Goal: Download file/media

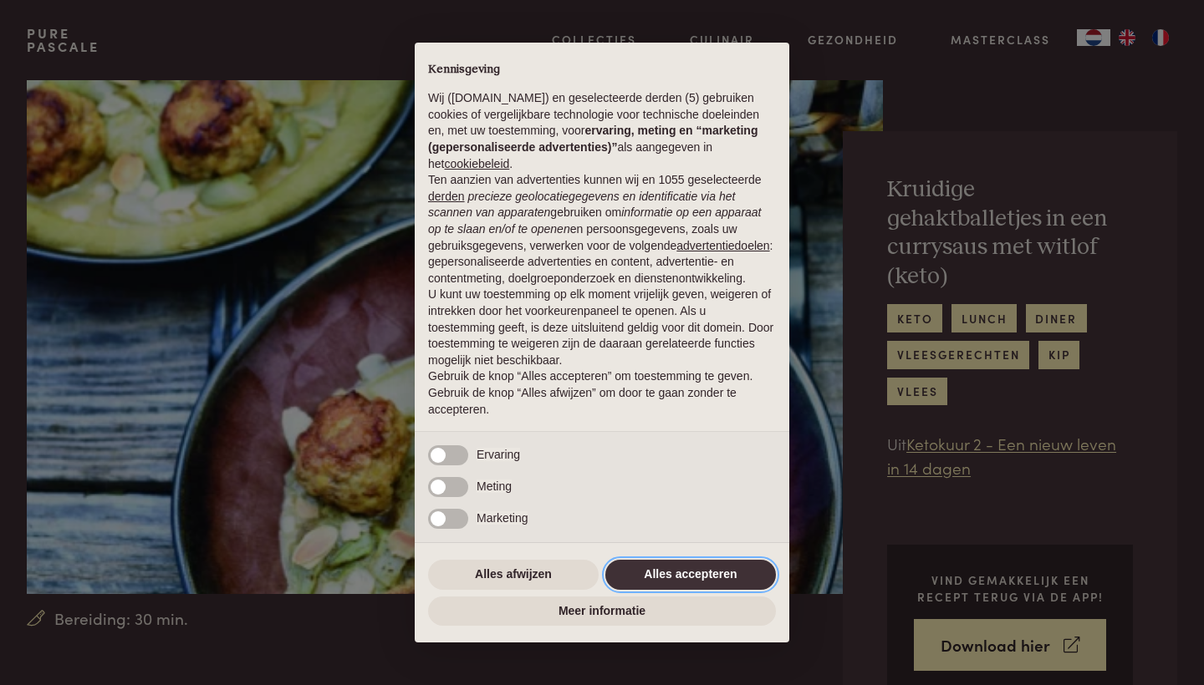
click at [673, 580] on button "Alles accepteren" at bounding box center [690, 575] width 171 height 30
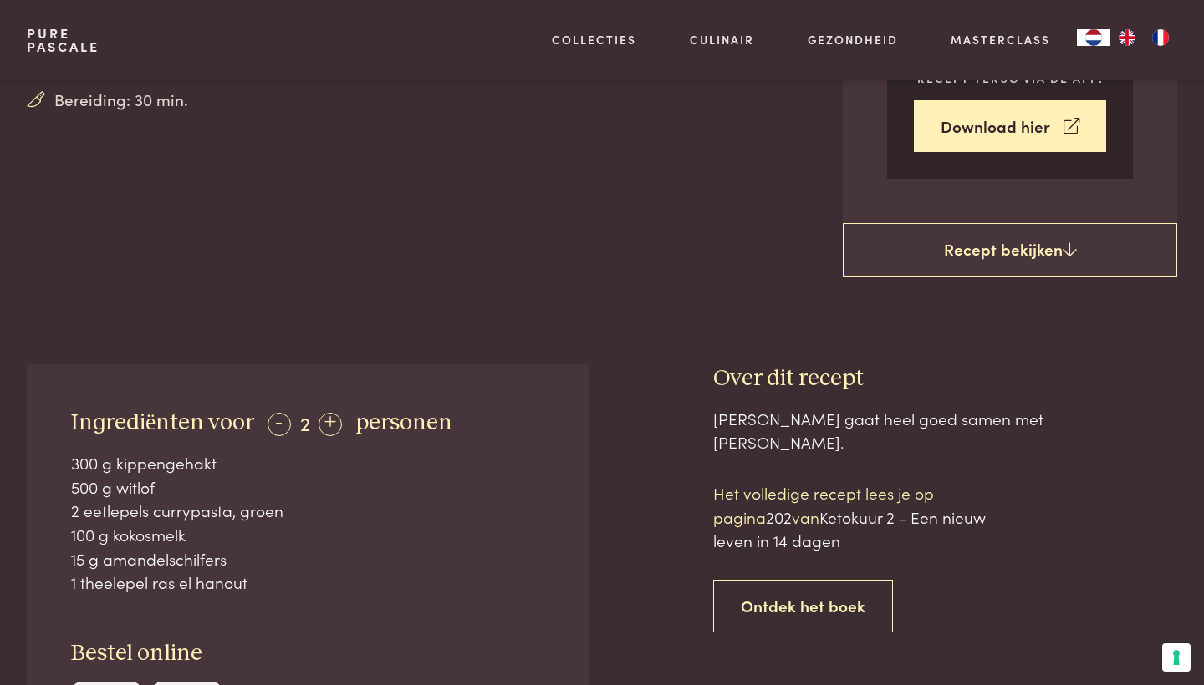
scroll to position [517, 0]
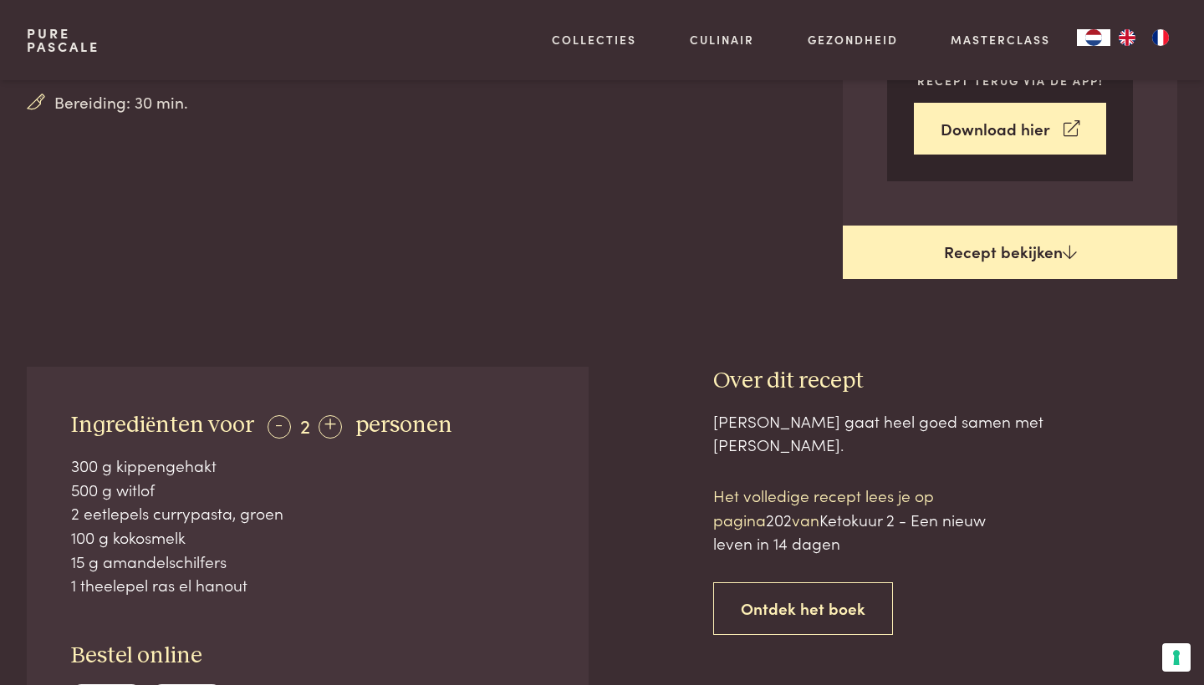
click at [1030, 227] on link "Recept bekijken" at bounding box center [1010, 252] width 334 height 53
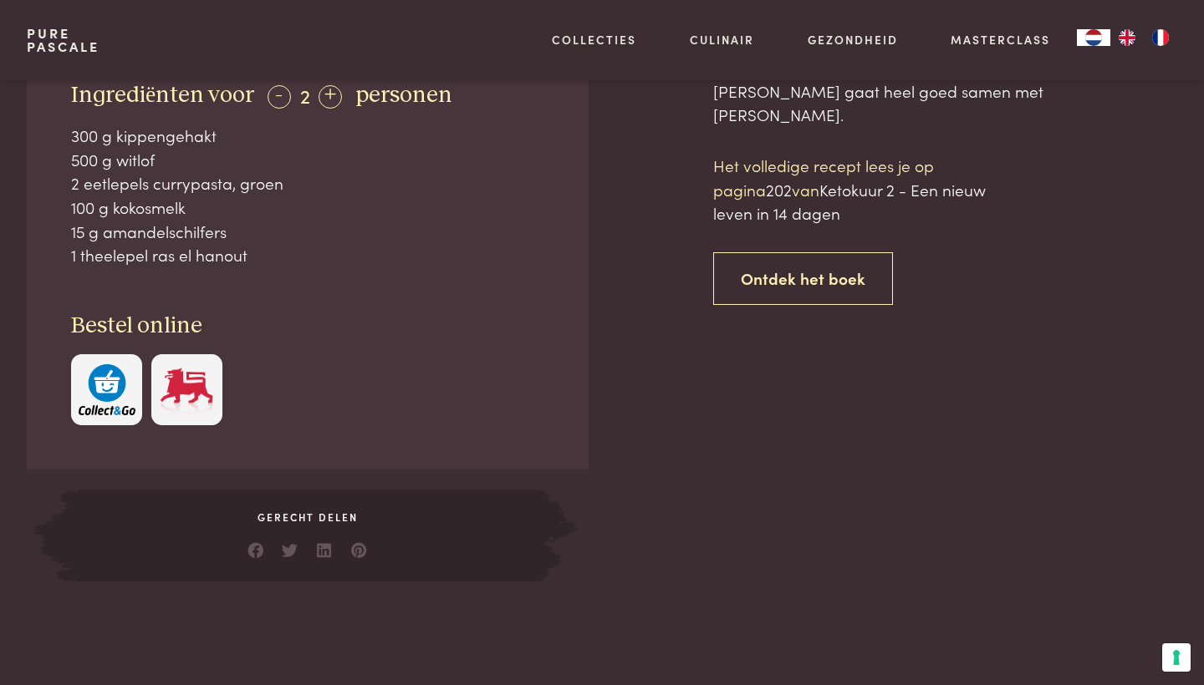
scroll to position [848, 0]
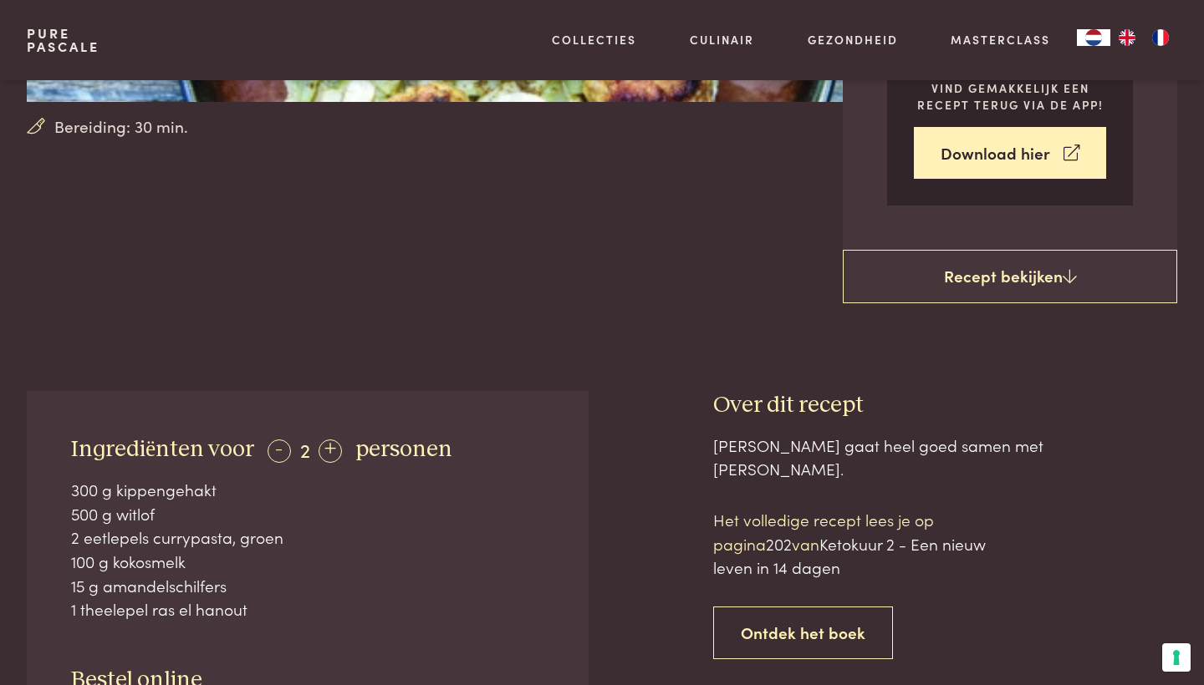
scroll to position [449, 0]
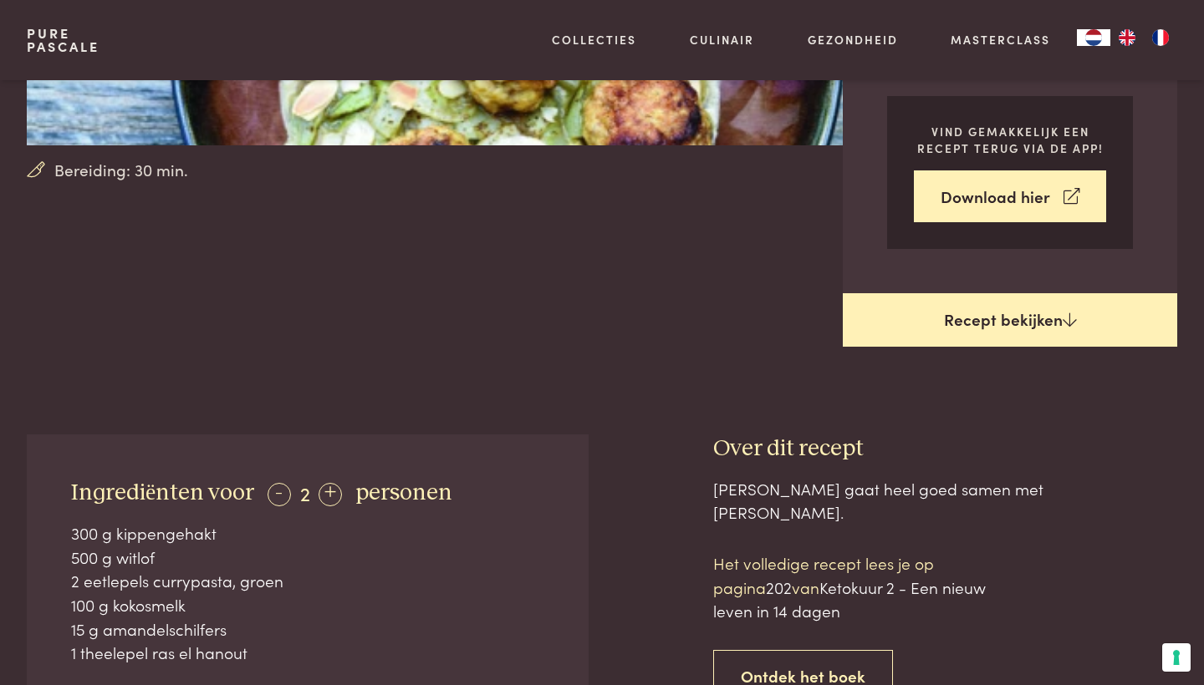
click at [1029, 293] on link "Recept bekijken" at bounding box center [1010, 319] width 334 height 53
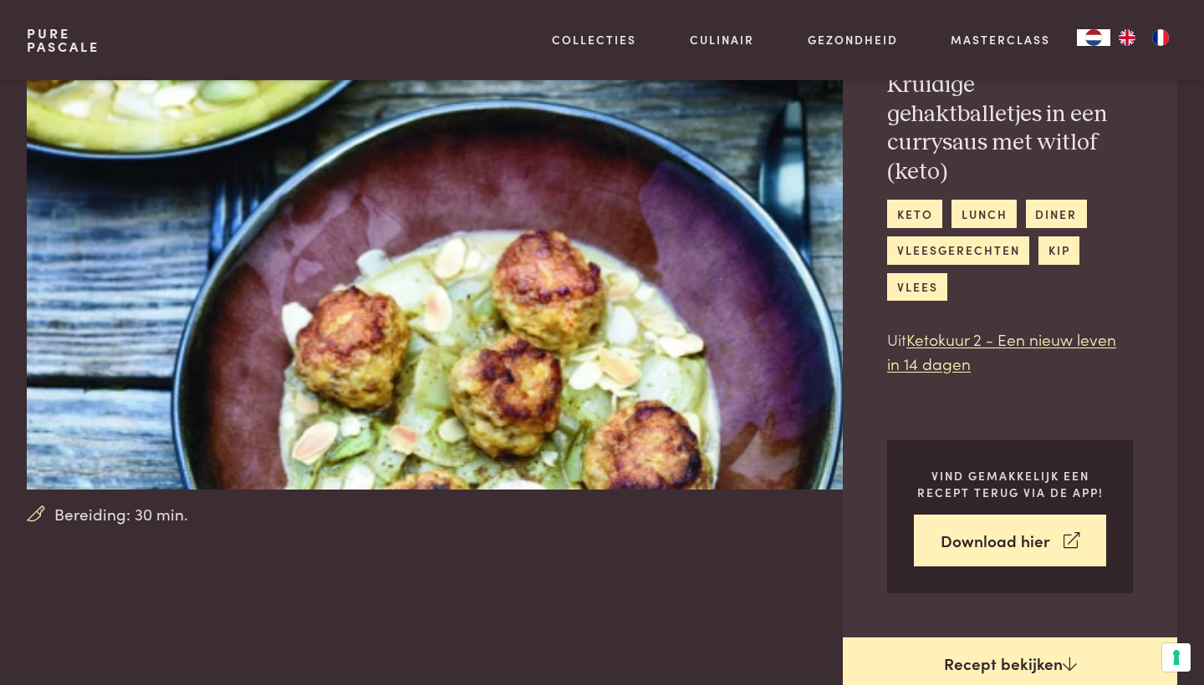
scroll to position [118, 0]
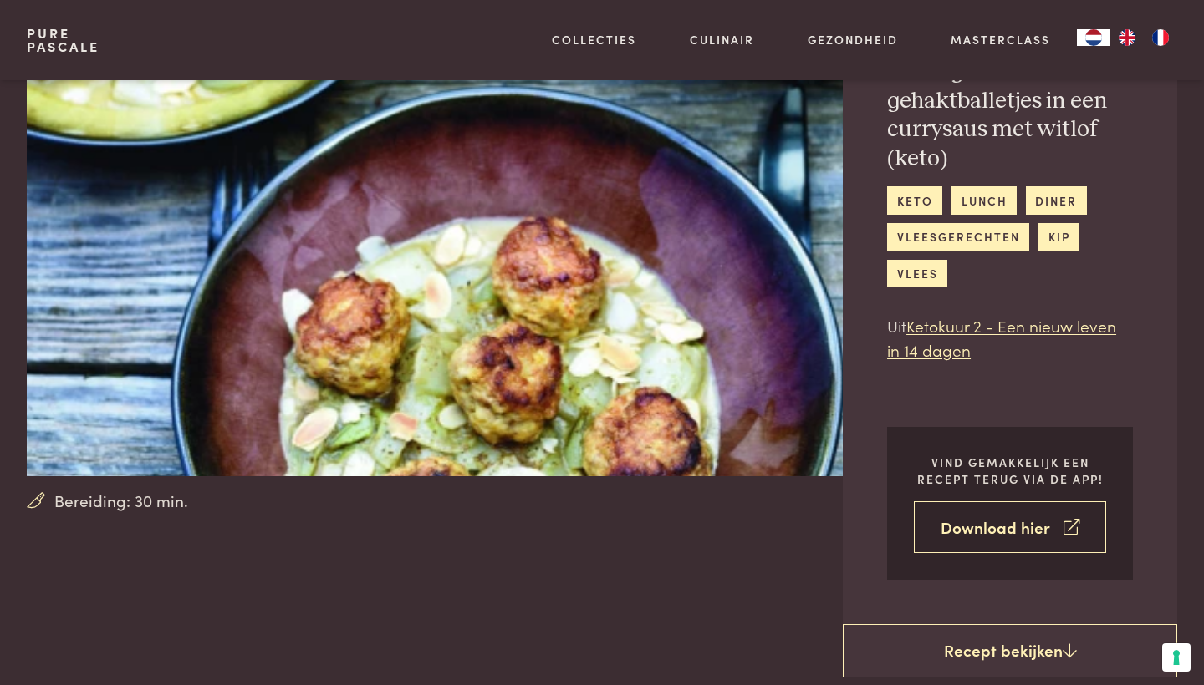
click at [1017, 502] on link "Download hier" at bounding box center [1010, 528] width 192 height 53
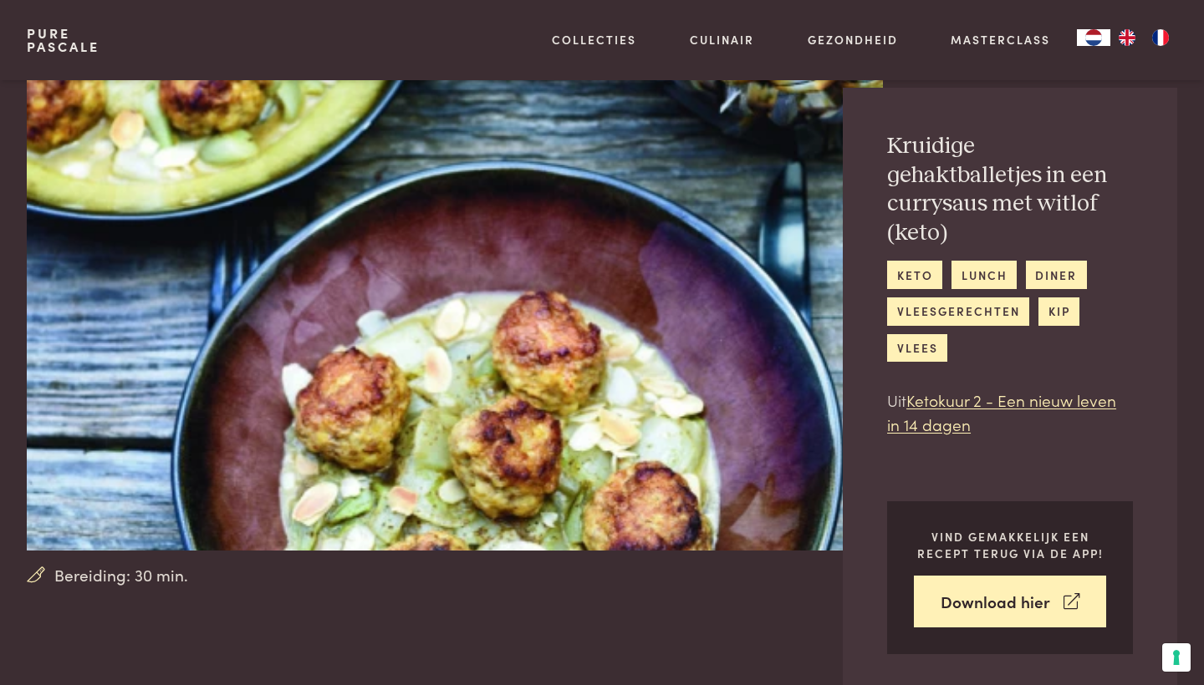
scroll to position [41, 0]
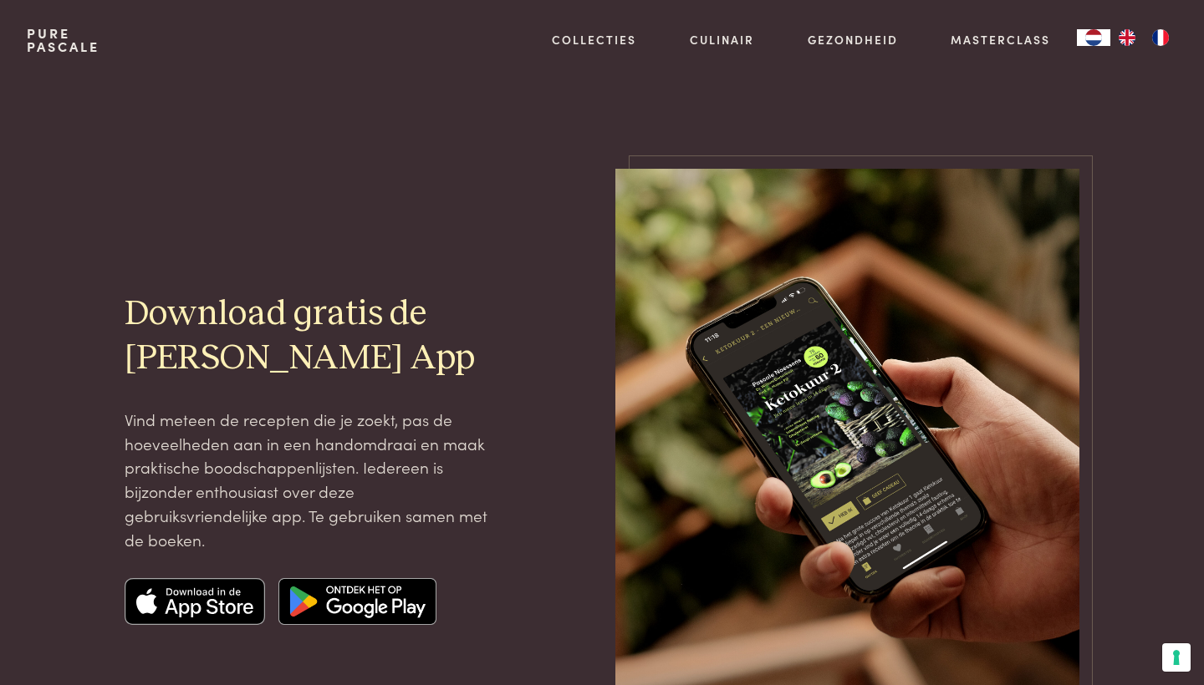
click at [892, 367] on img at bounding box center [847, 459] width 464 height 580
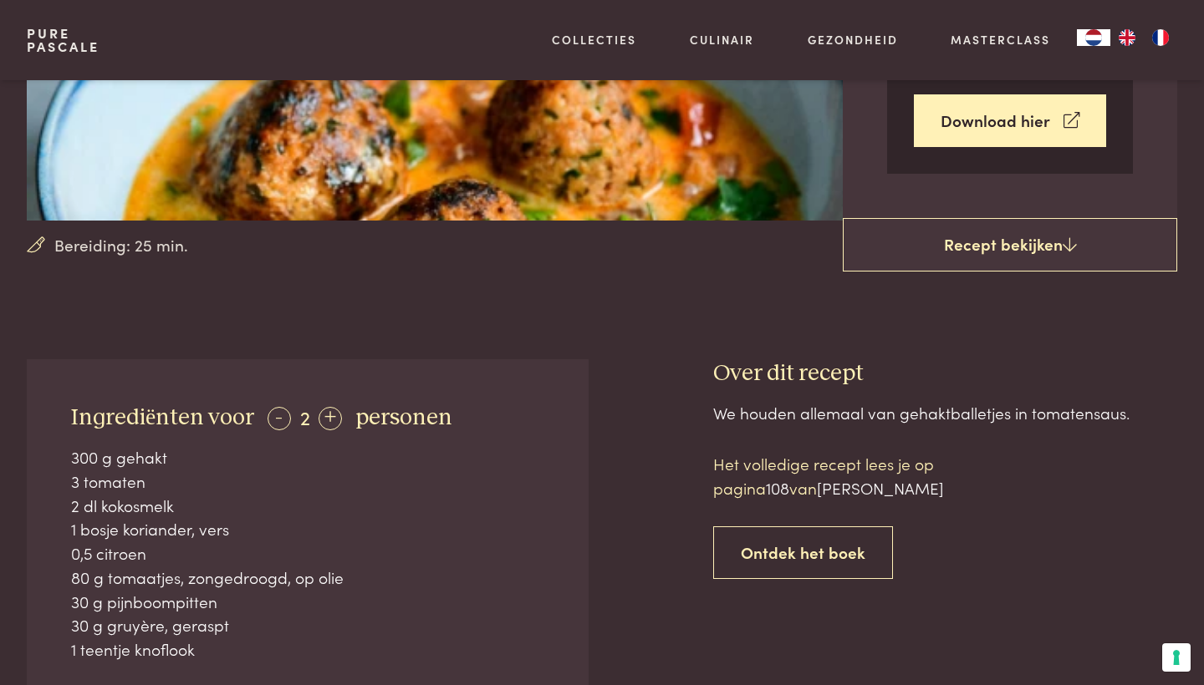
scroll to position [375, 0]
